Goal: Task Accomplishment & Management: Manage account settings

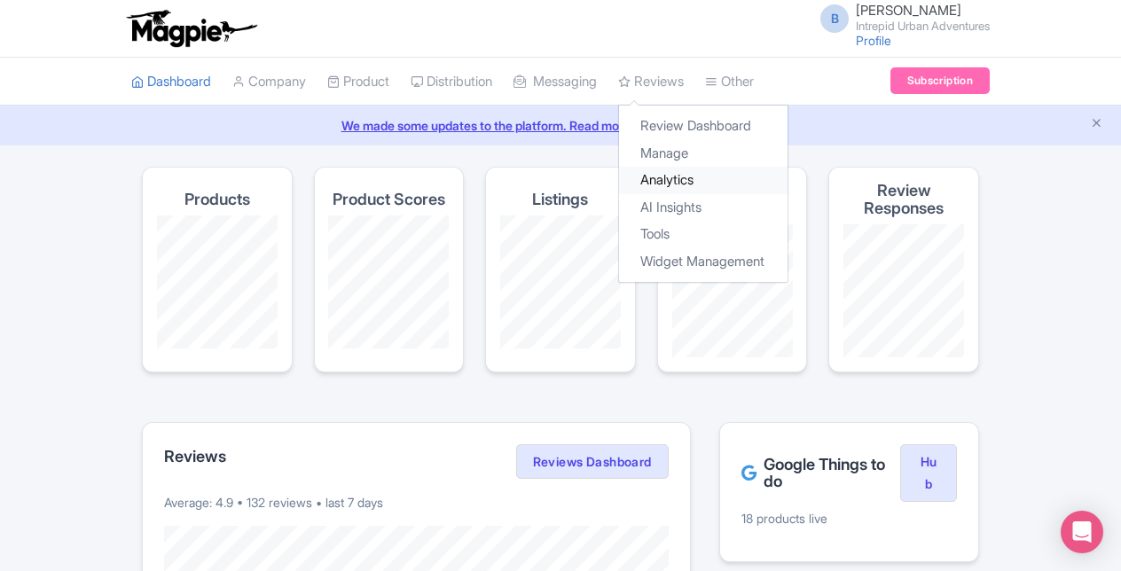
click at [687, 178] on link "Analytics" at bounding box center [703, 180] width 169 height 27
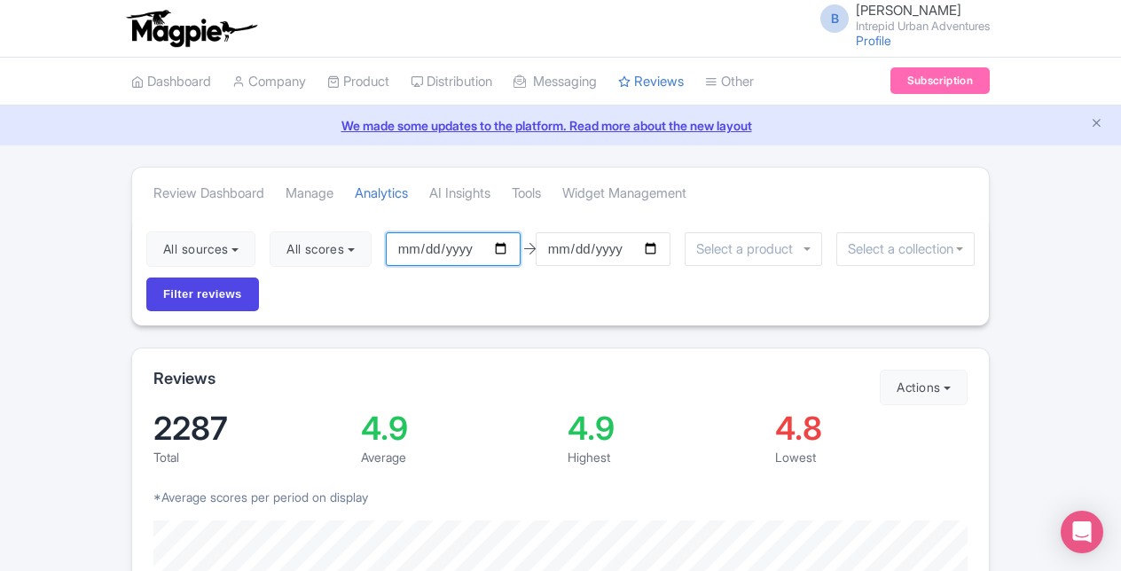
click at [504, 250] on input "2025-07-12" at bounding box center [453, 249] width 135 height 34
type input "[DATE]"
click at [658, 247] on input "2025-10-11" at bounding box center [603, 249] width 135 height 34
type input "[DATE]"
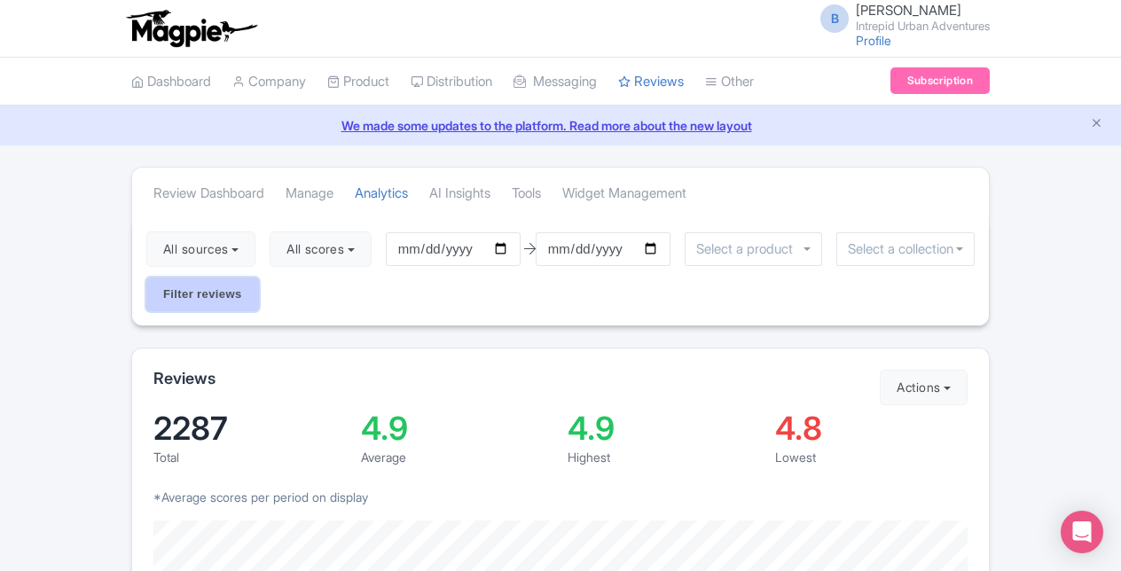
click at [221, 293] on input "Filter reviews" at bounding box center [202, 295] width 113 height 34
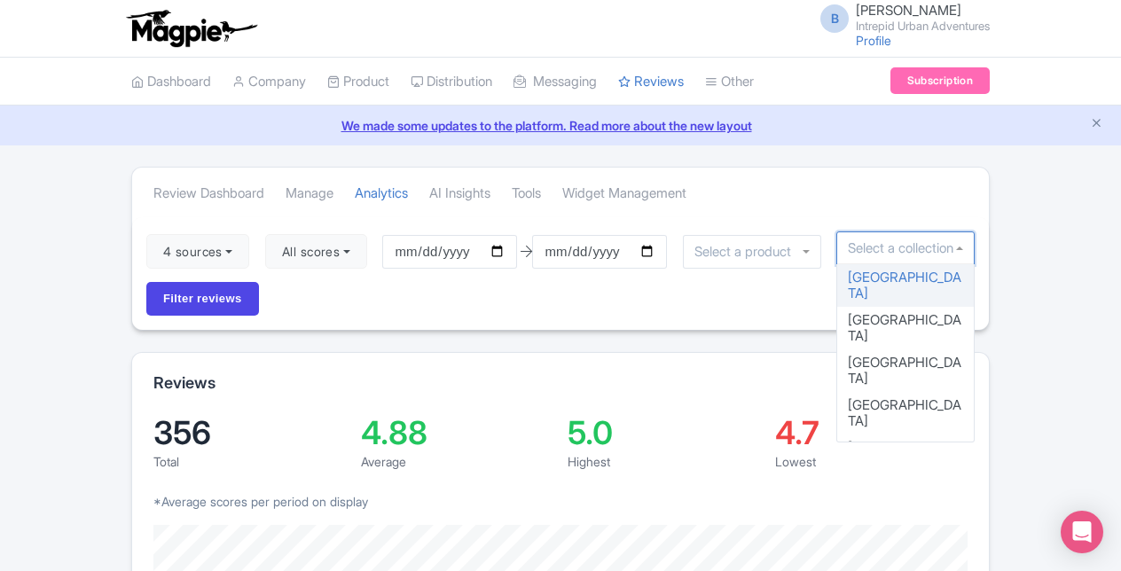
click at [862, 253] on input "select-one" at bounding box center [905, 248] width 115 height 16
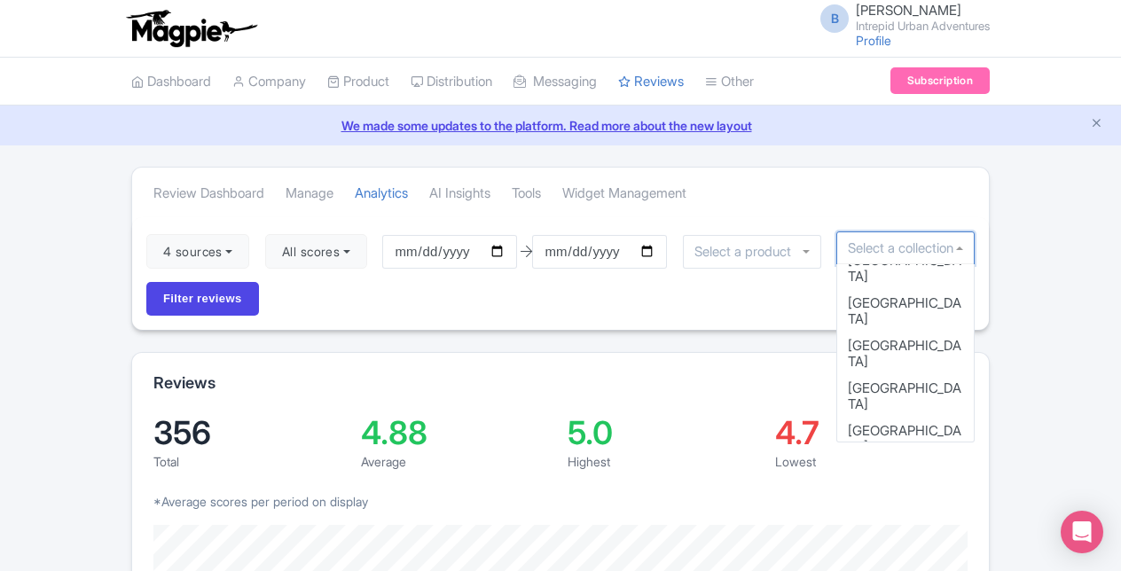
scroll to position [153, 0]
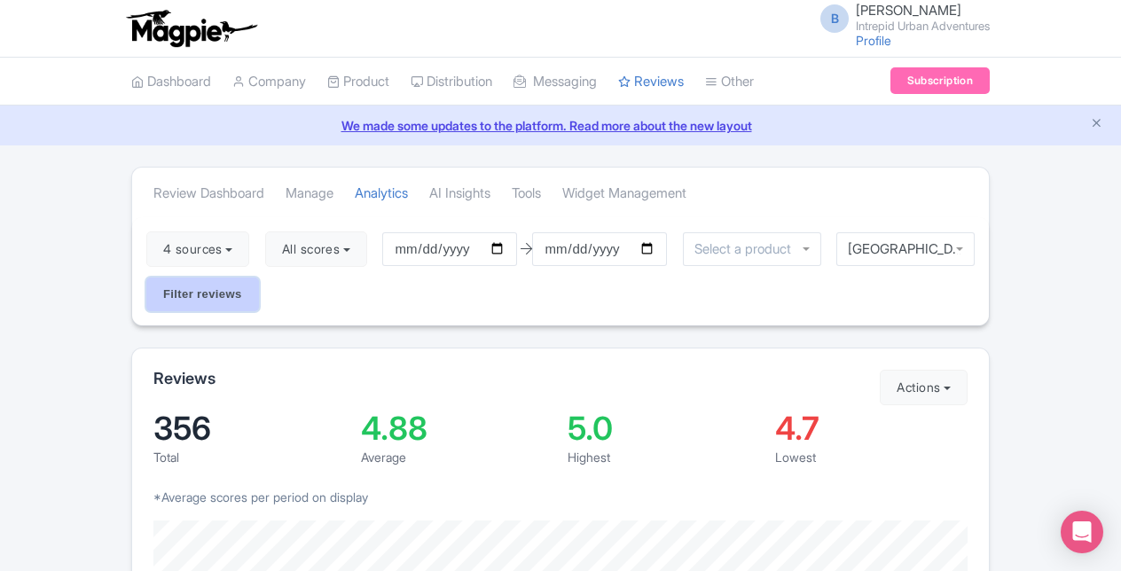
click at [179, 287] on input "Filter reviews" at bounding box center [202, 295] width 113 height 34
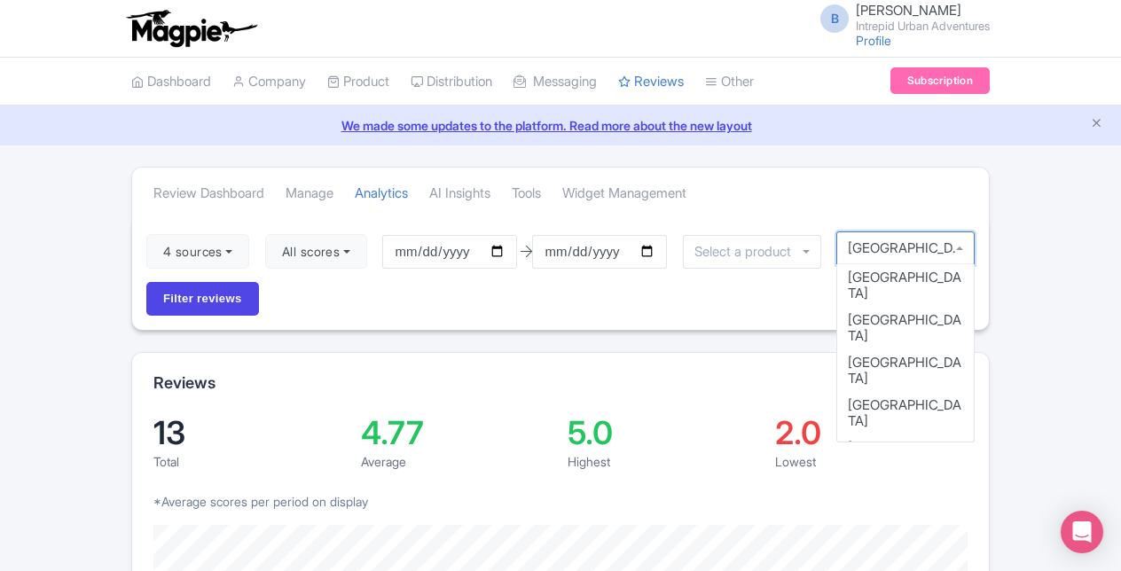
scroll to position [11, 0]
click at [959, 247] on div "Chicago" at bounding box center [905, 249] width 138 height 34
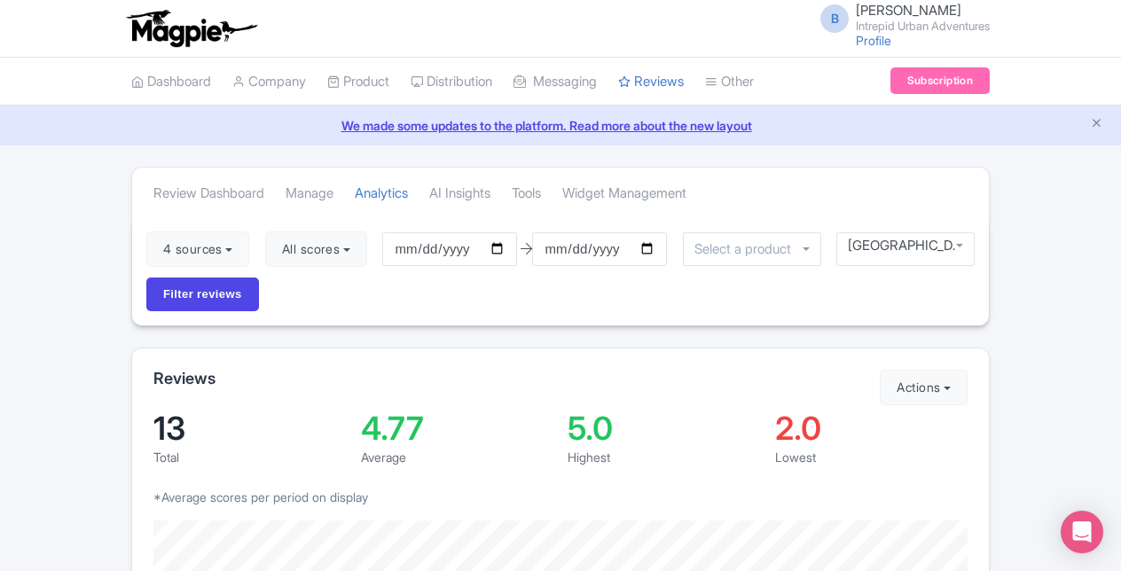
scroll to position [0, 0]
click at [232, 289] on input "Filter reviews" at bounding box center [202, 295] width 113 height 34
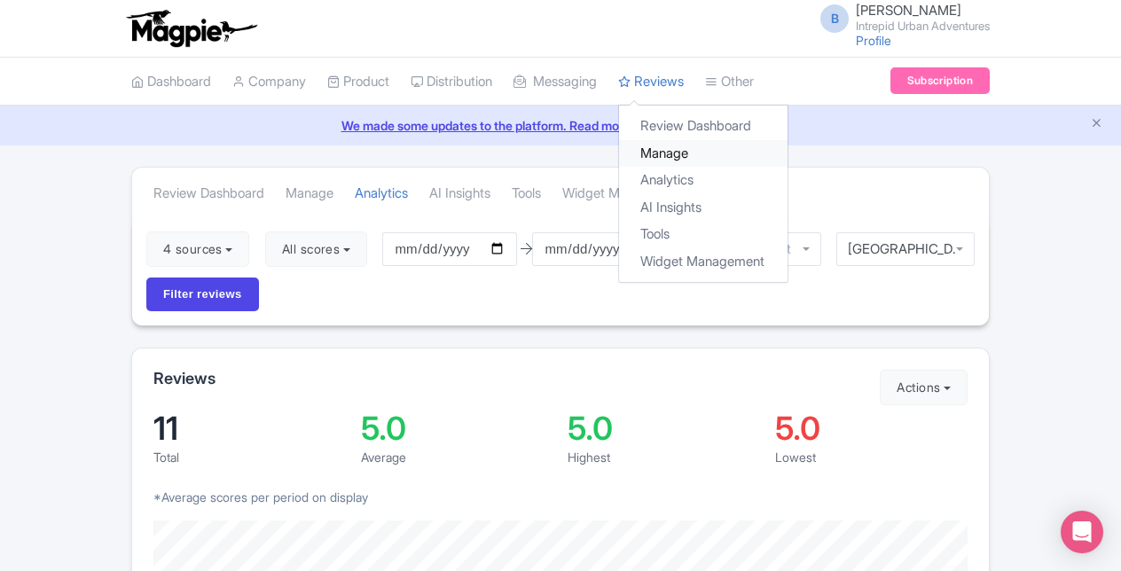
click at [683, 147] on link "Manage" at bounding box center [703, 153] width 169 height 27
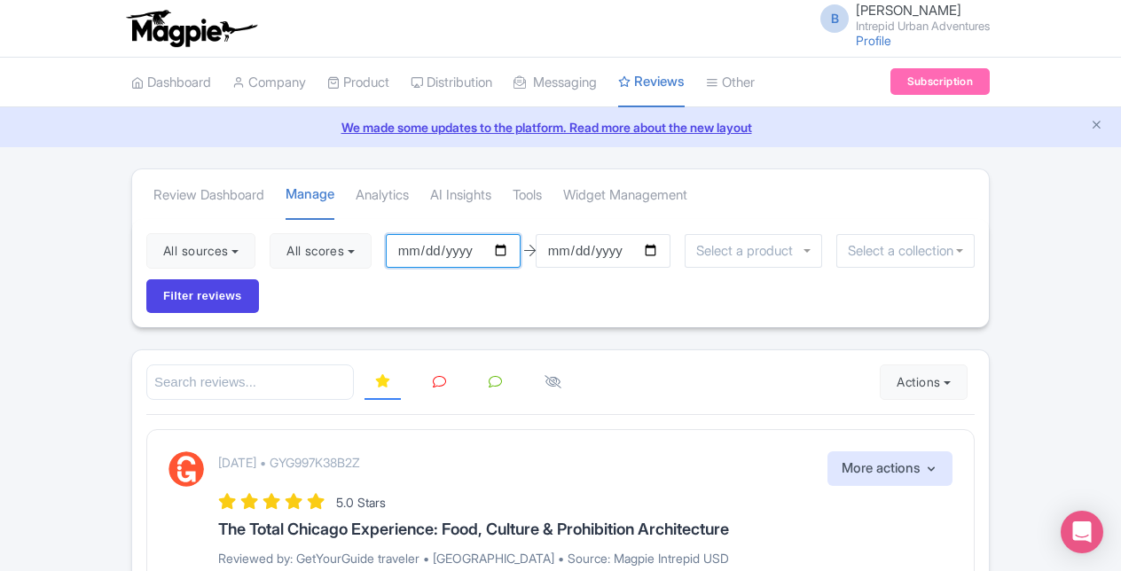
click at [505, 247] on input "2025-07-12" at bounding box center [453, 251] width 135 height 34
type input "[DATE]"
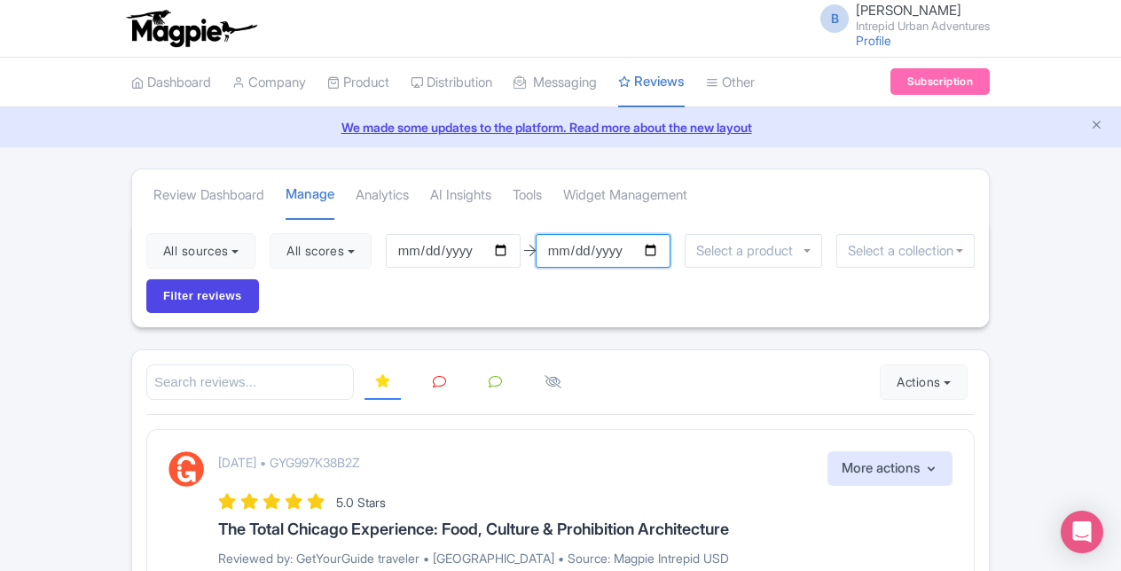
click at [651, 247] on input "2025-10-11" at bounding box center [603, 251] width 135 height 34
type input "[DATE]"
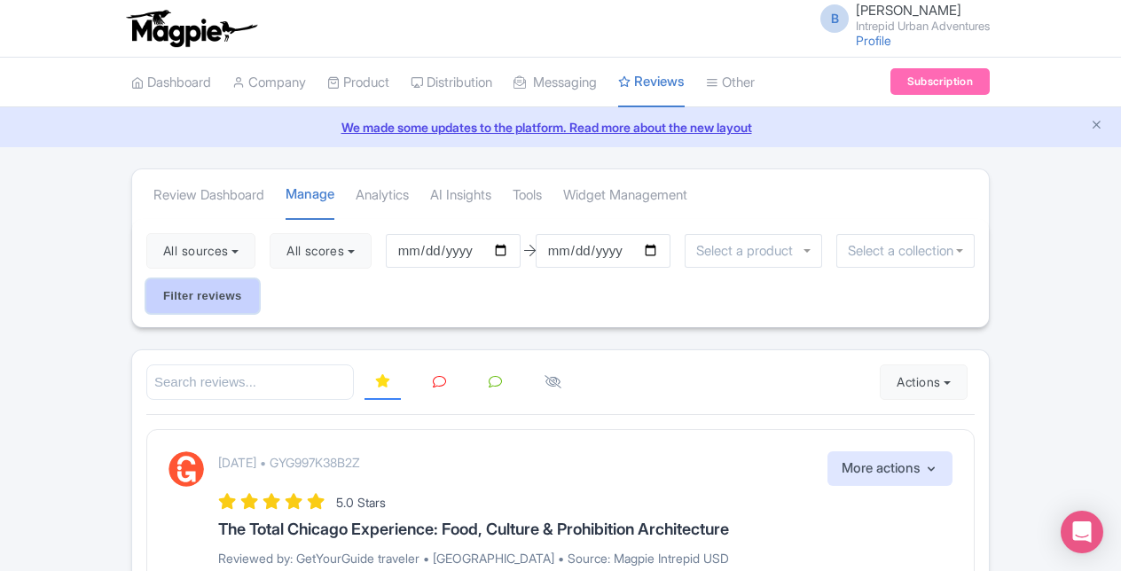
click at [233, 287] on input "Filter reviews" at bounding box center [202, 296] width 113 height 34
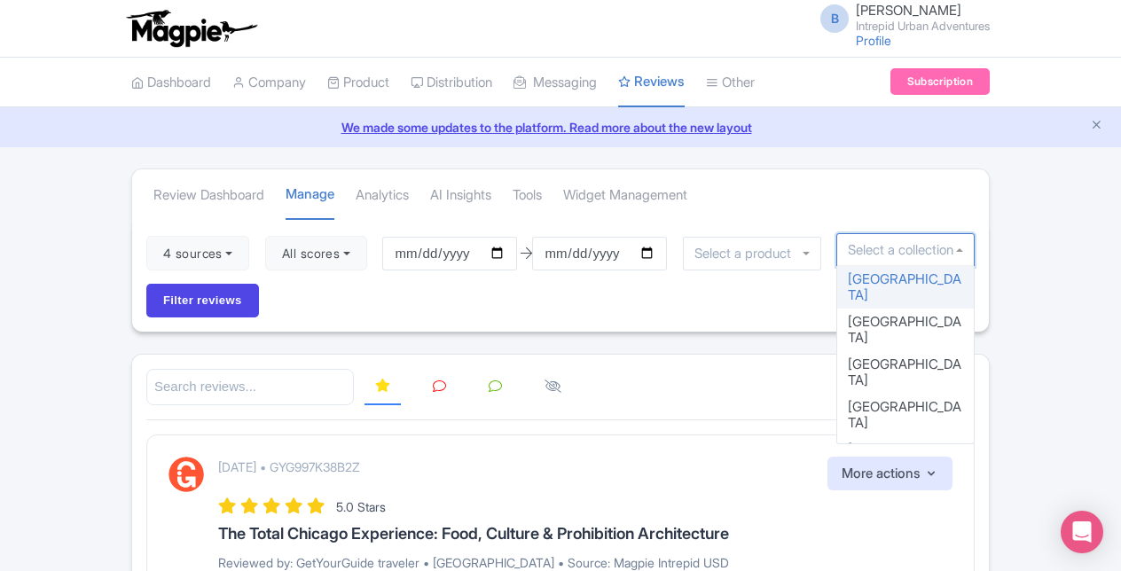
click at [901, 243] on input "select-one" at bounding box center [905, 250] width 115 height 16
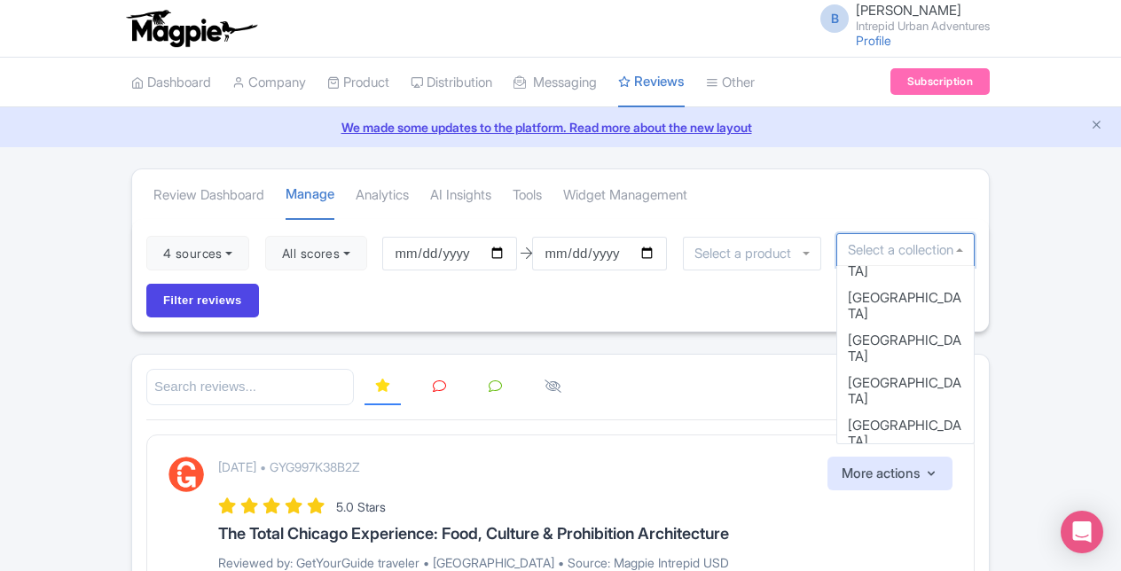
scroll to position [202, 0]
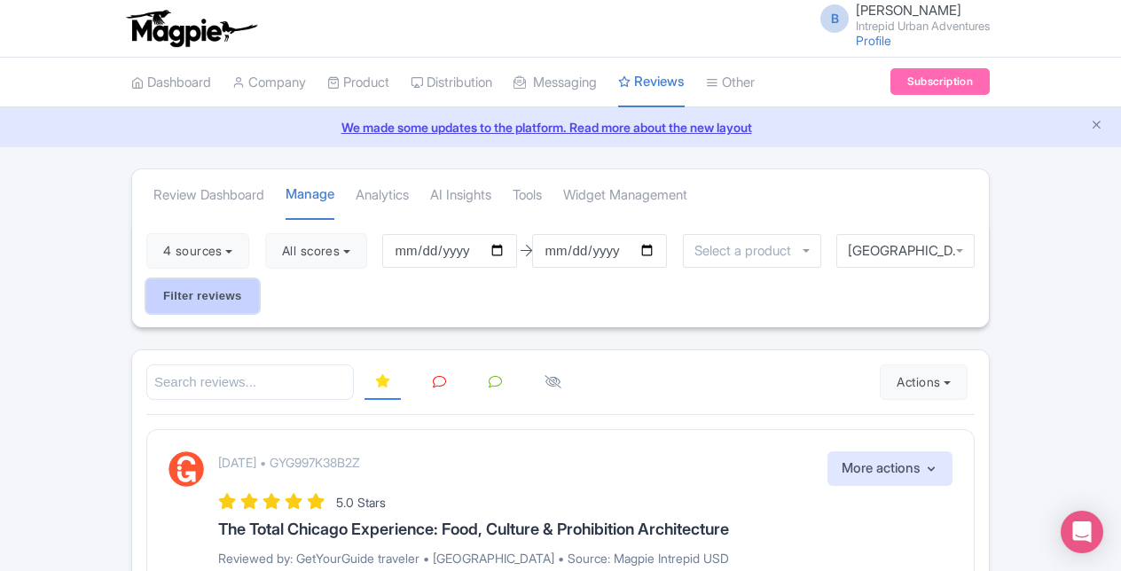
click at [228, 297] on input "Filter reviews" at bounding box center [202, 296] width 113 height 34
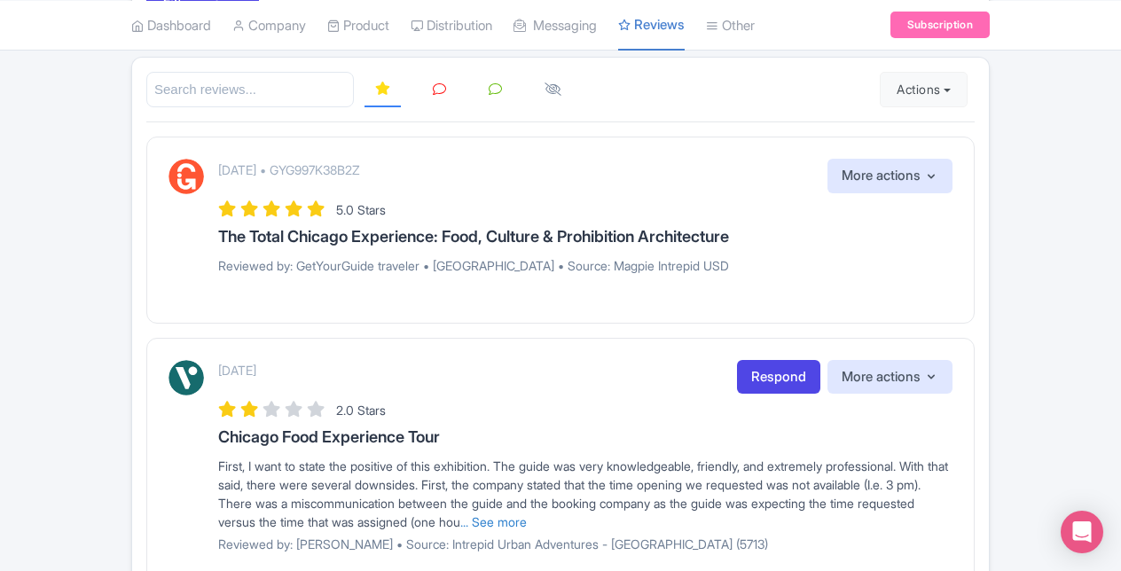
scroll to position [302, 0]
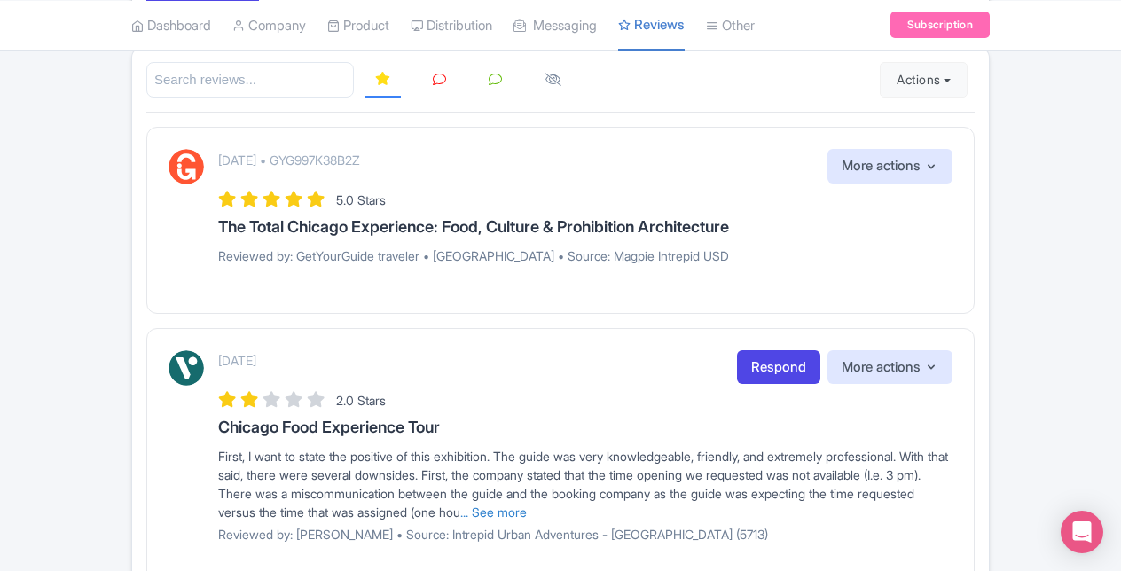
drag, startPoint x: 431, startPoint y: 153, endPoint x: 339, endPoint y: 160, distance: 92.5
click at [339, 160] on div "October 09, 2025 • GYG997K38B2Z More actions Hide from this page Hide from revi…" at bounding box center [585, 166] width 734 height 35
copy p "GYG997K38B2Z"
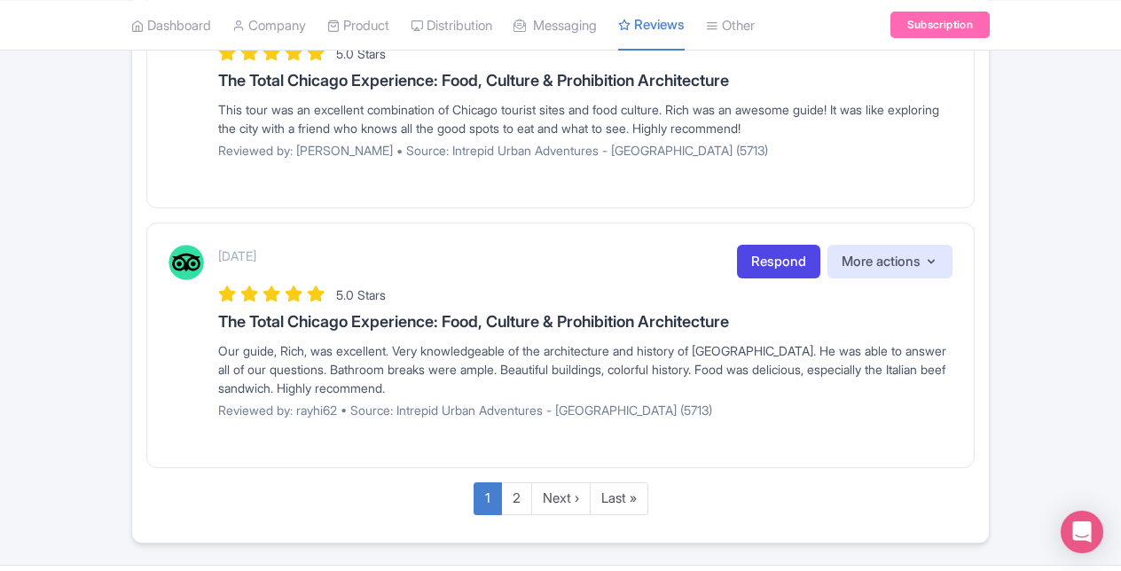
scroll to position [2508, 0]
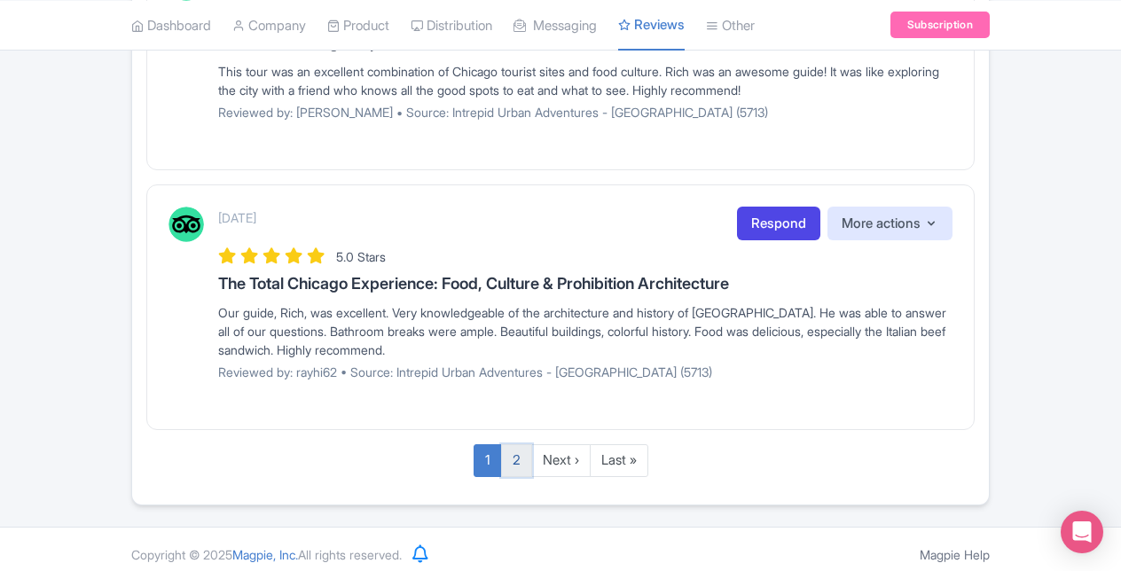
click at [514, 447] on link "2" at bounding box center [516, 460] width 31 height 33
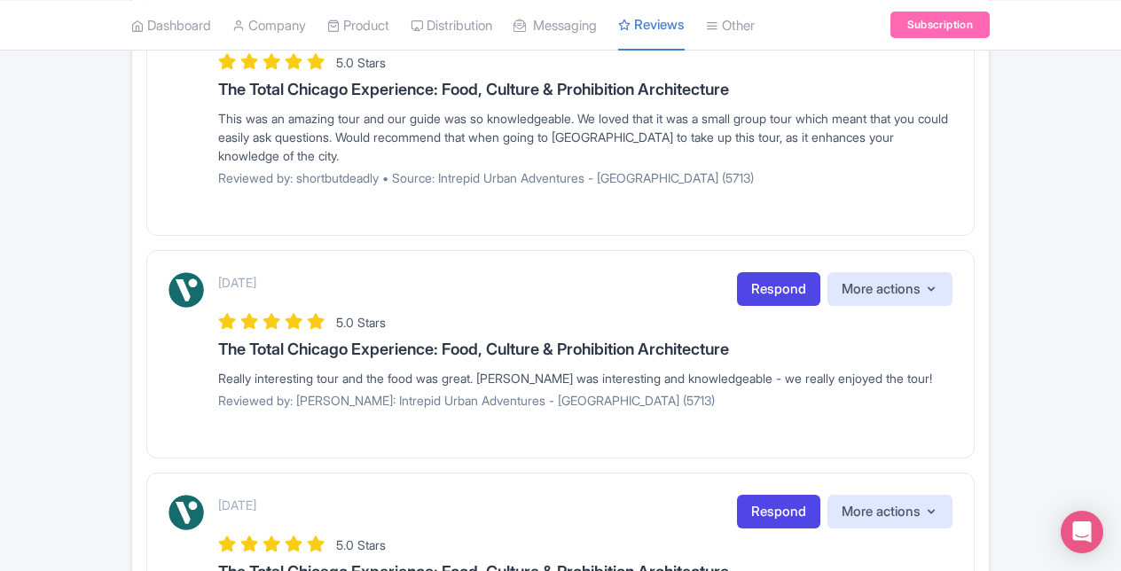
scroll to position [442, 0]
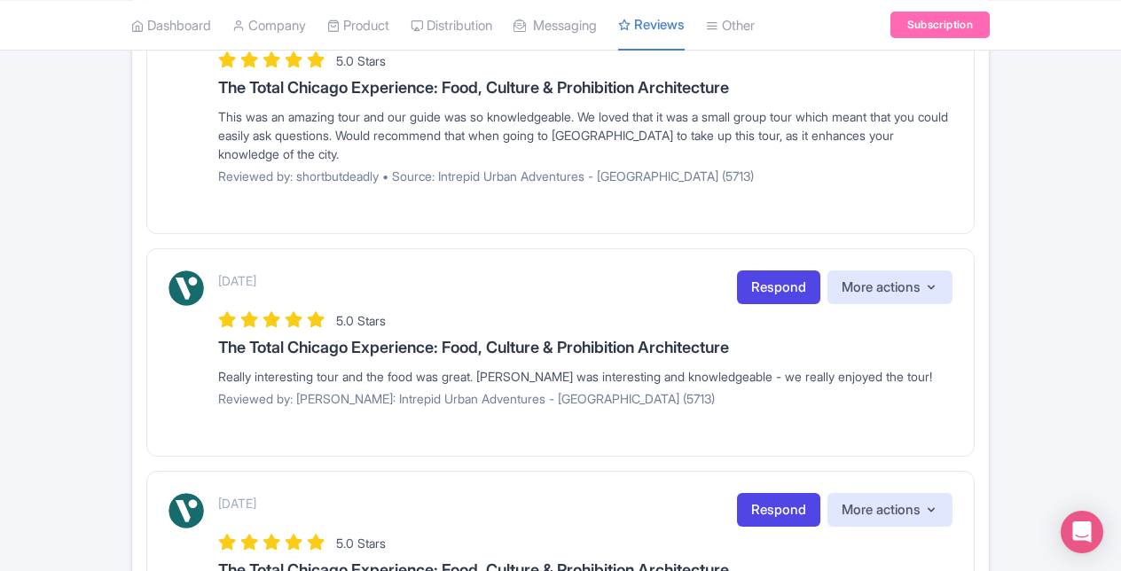
click at [879, 149] on div "This was an amazing tour and our guide was so knowledgeable. We loved that it w…" at bounding box center [585, 135] width 734 height 56
drag, startPoint x: 1120, startPoint y: 247, endPoint x: 1131, endPoint y: 346, distance: 99.9
drag, startPoint x: 1127, startPoint y: 346, endPoint x: 1032, endPoint y: 375, distance: 100.2
click at [1032, 375] on div "Review Dashboard Manage Analytics AI Insights Tools Widget Management 4 sources…" at bounding box center [560, 250] width 1121 height 1047
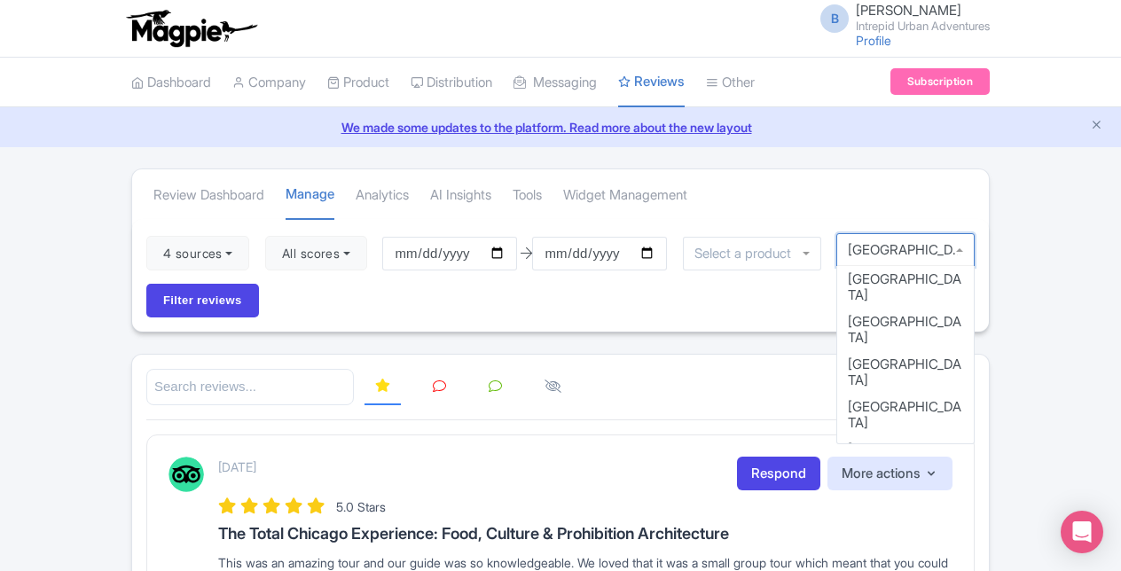
scroll to position [11, 0]
click at [962, 247] on div "Chicago" at bounding box center [905, 250] width 138 height 34
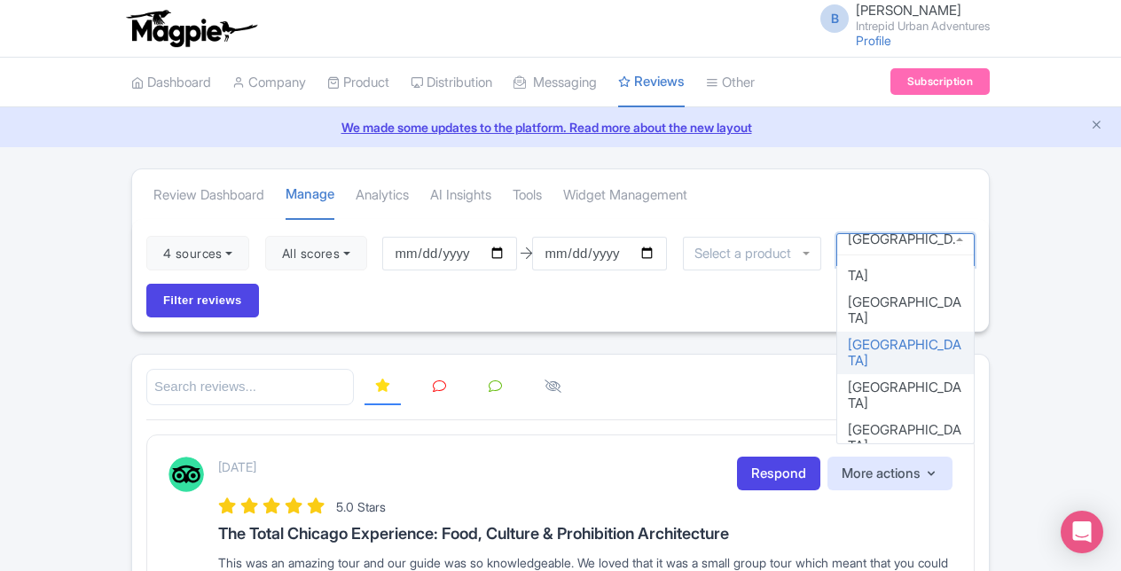
drag, startPoint x: 974, startPoint y: 286, endPoint x: 975, endPoint y: 313, distance: 27.5
click at [975, 313] on div "4 sources Select all Deselect all Select all Deselect all Urban Adventures - US…" at bounding box center [560, 275] width 857 height 113
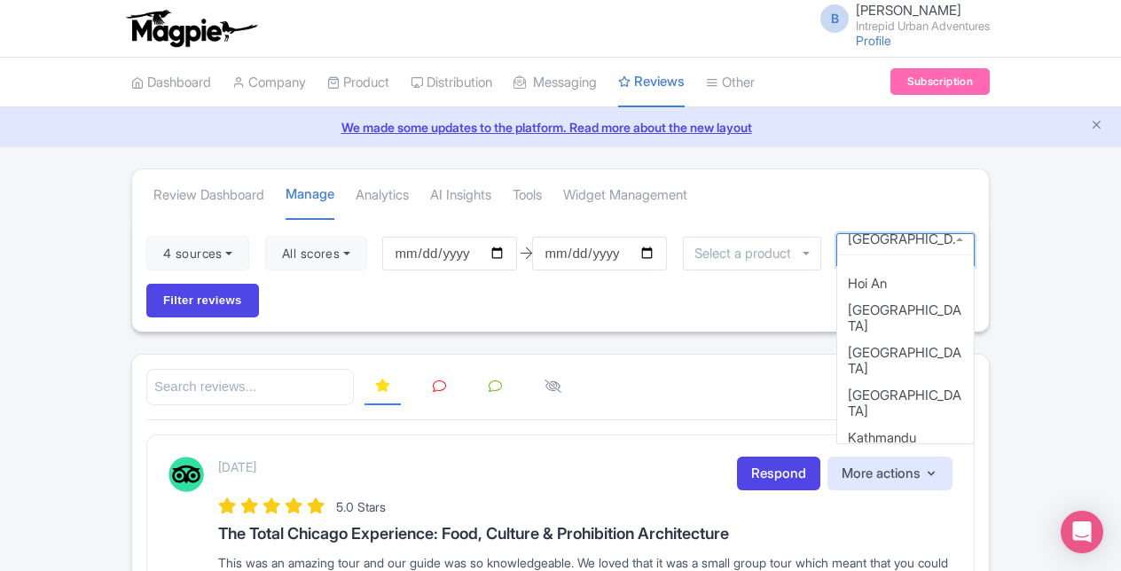
scroll to position [692, 0]
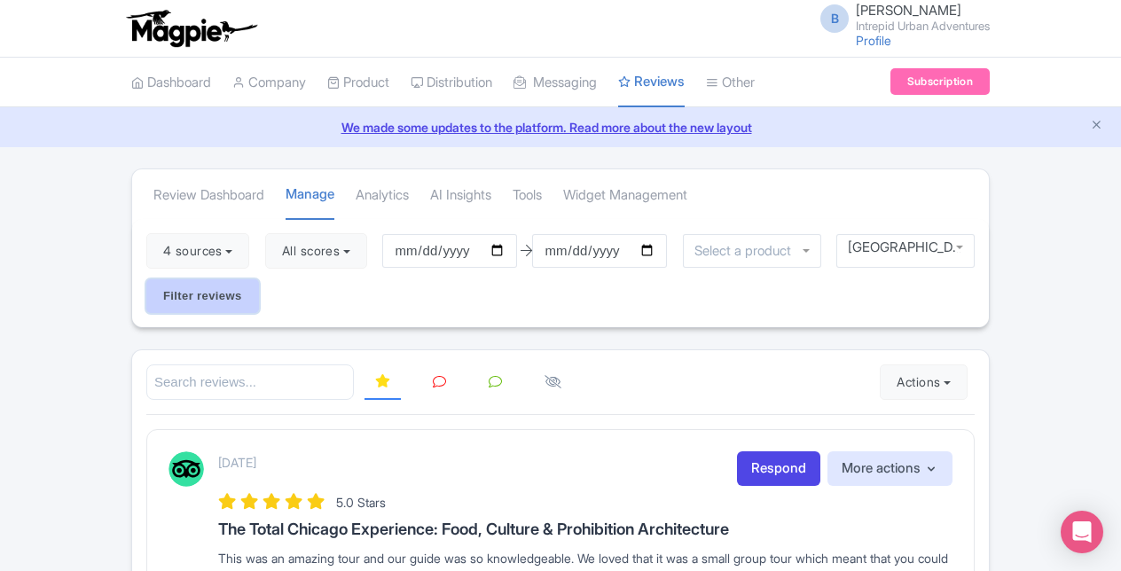
click at [180, 298] on input "Filter reviews" at bounding box center [202, 296] width 113 height 34
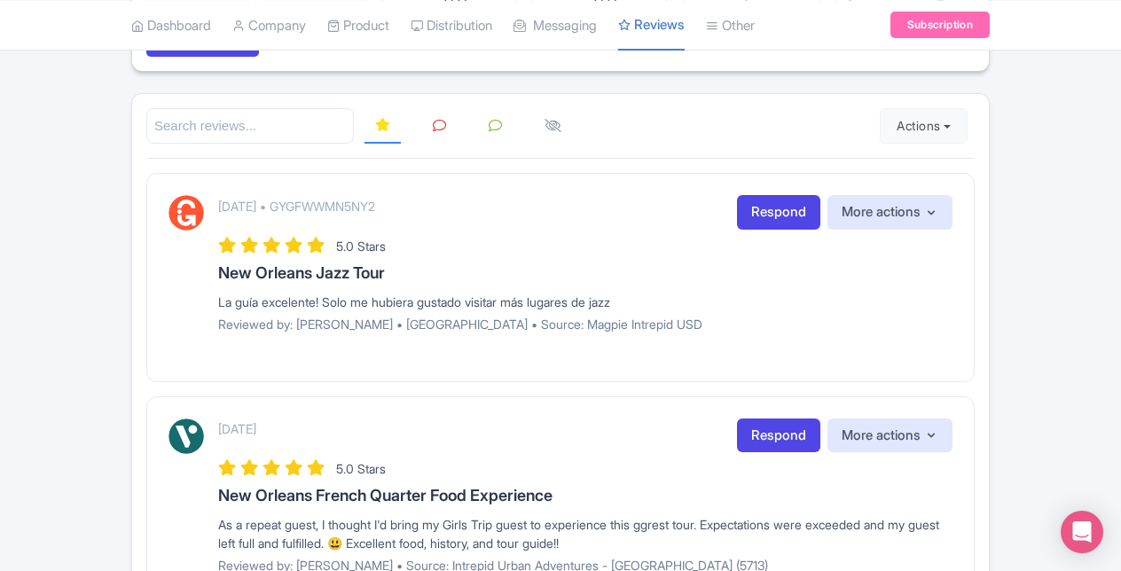
scroll to position [263, 0]
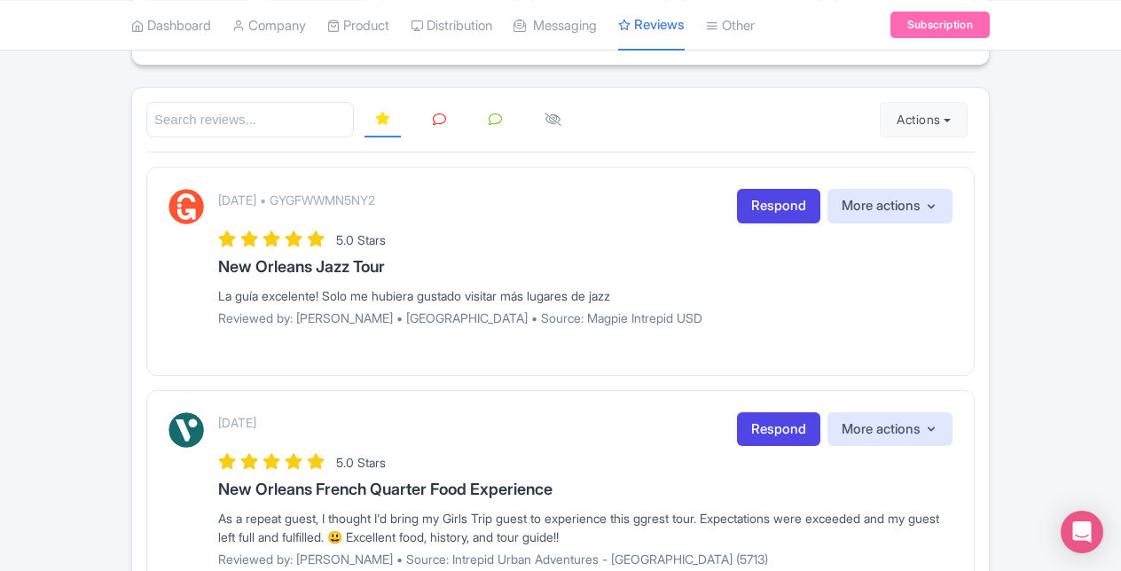
drag, startPoint x: 452, startPoint y: 195, endPoint x: 335, endPoint y: 193, distance: 116.2
click at [335, 193] on div "October 06, 2025 • GYGFWWMN5NY2 Respond More actions Hide from this page Hide f…" at bounding box center [585, 206] width 734 height 35
copy p "GYGFWWMN5NY2"
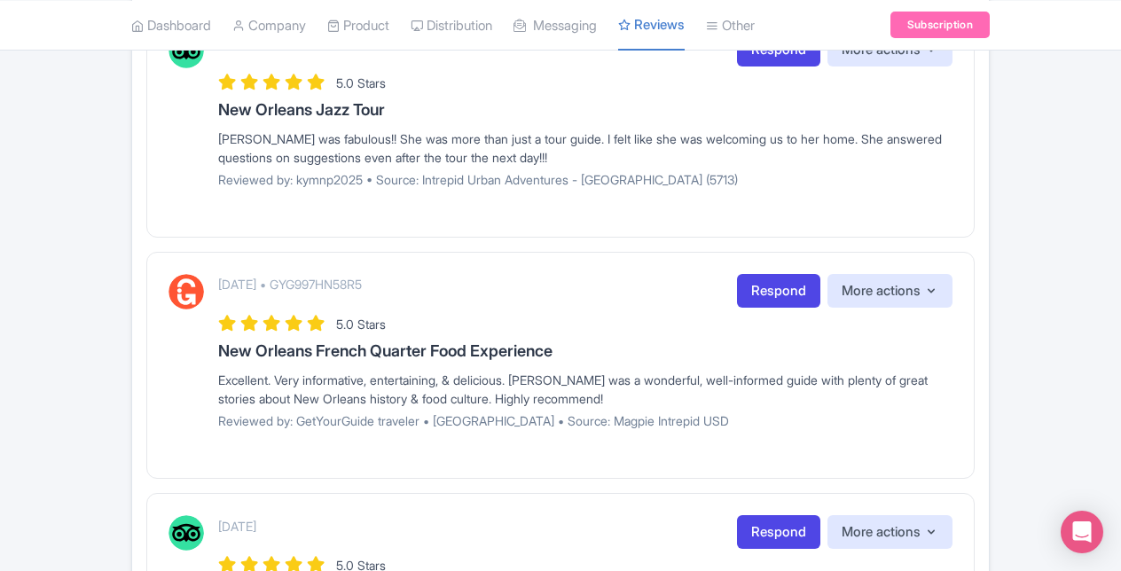
scroll to position [2131, 0]
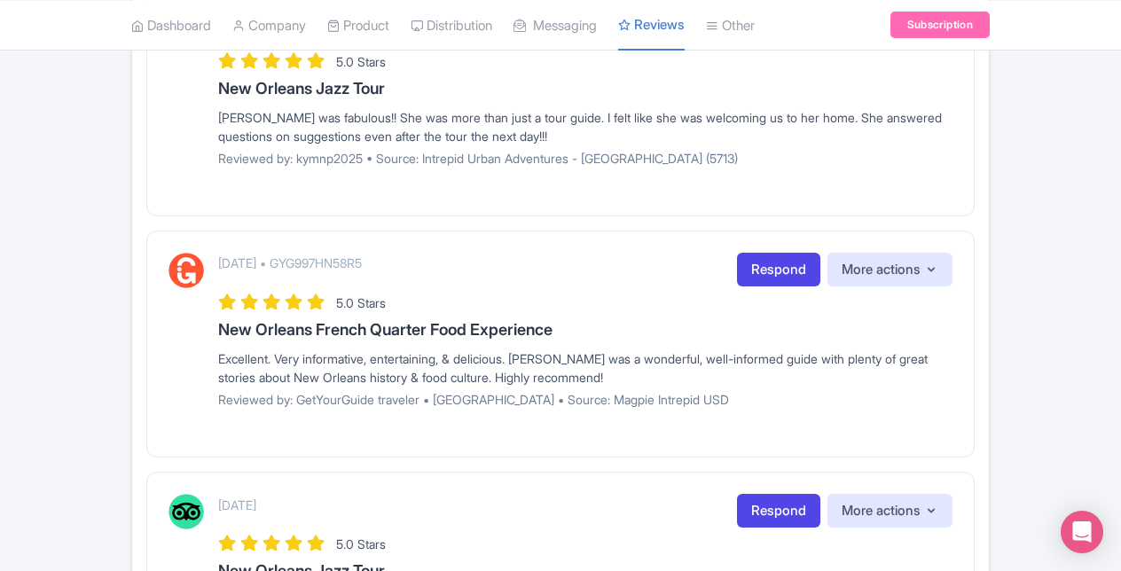
drag, startPoint x: 435, startPoint y: 253, endPoint x: 337, endPoint y: 254, distance: 97.6
click at [337, 254] on div "October 02, 2025 • GYG997HN58R5 Respond More actions Hide from this page Hide f…" at bounding box center [585, 270] width 734 height 35
copy p "GYG997HN58R5"
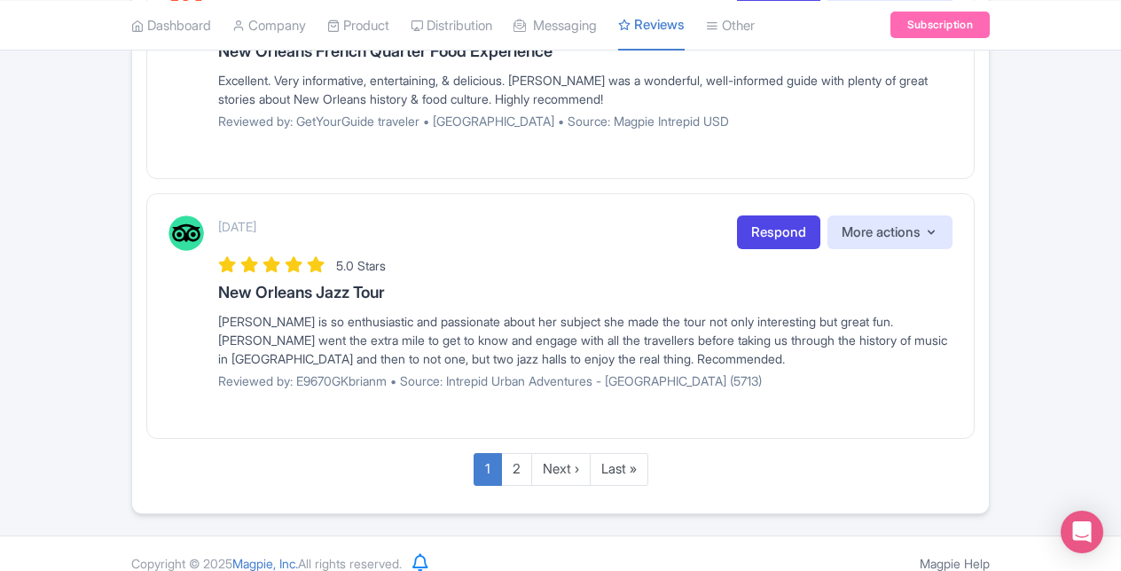
scroll to position [2418, 0]
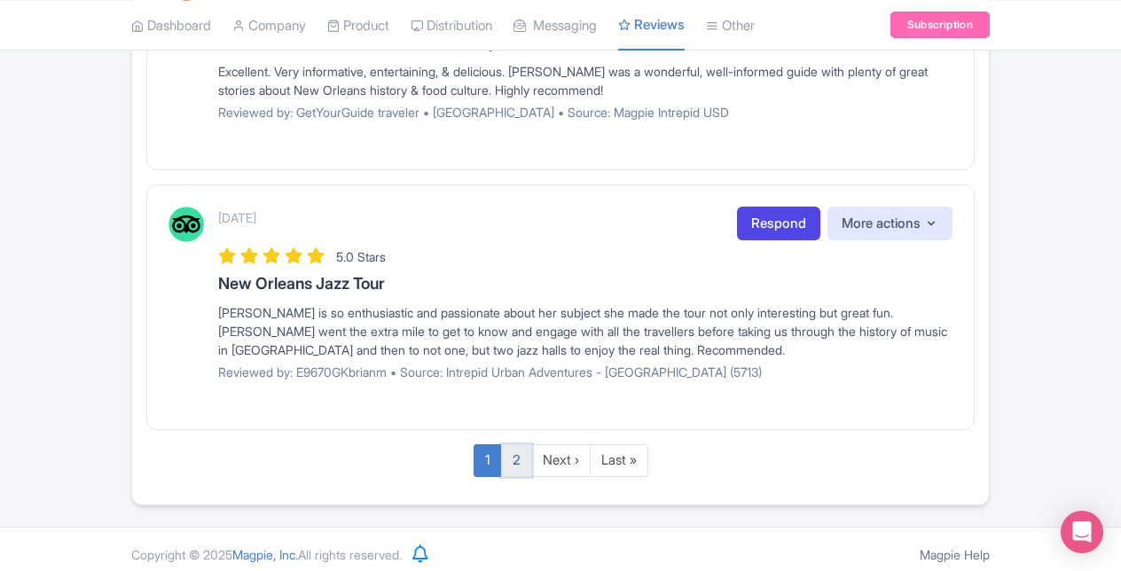
click at [509, 452] on link "2" at bounding box center [516, 460] width 31 height 33
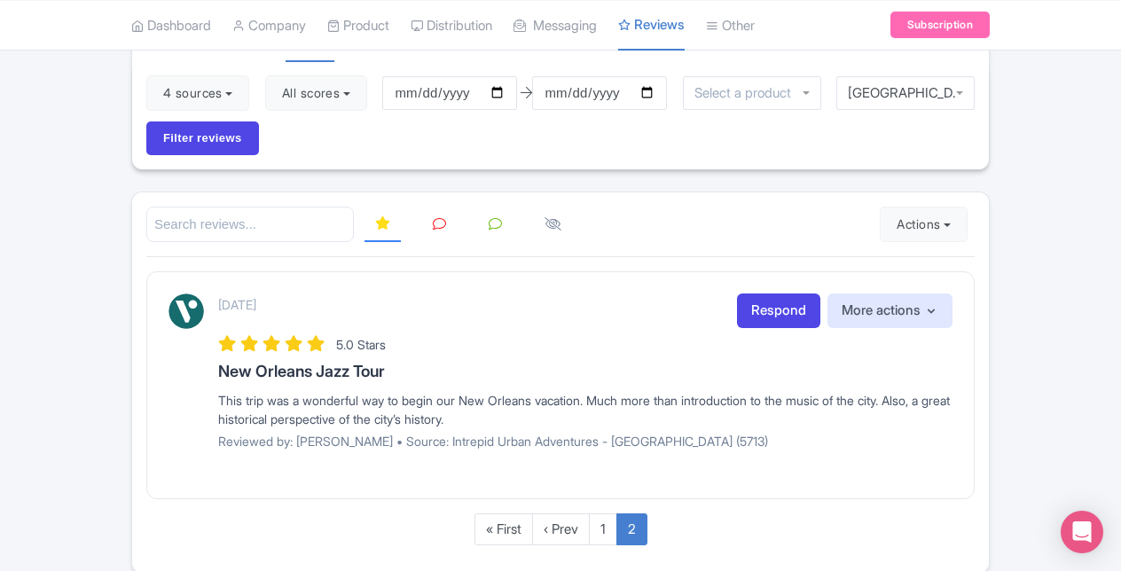
scroll to position [157, 0]
